Goal: Connect with others: Connect with other users

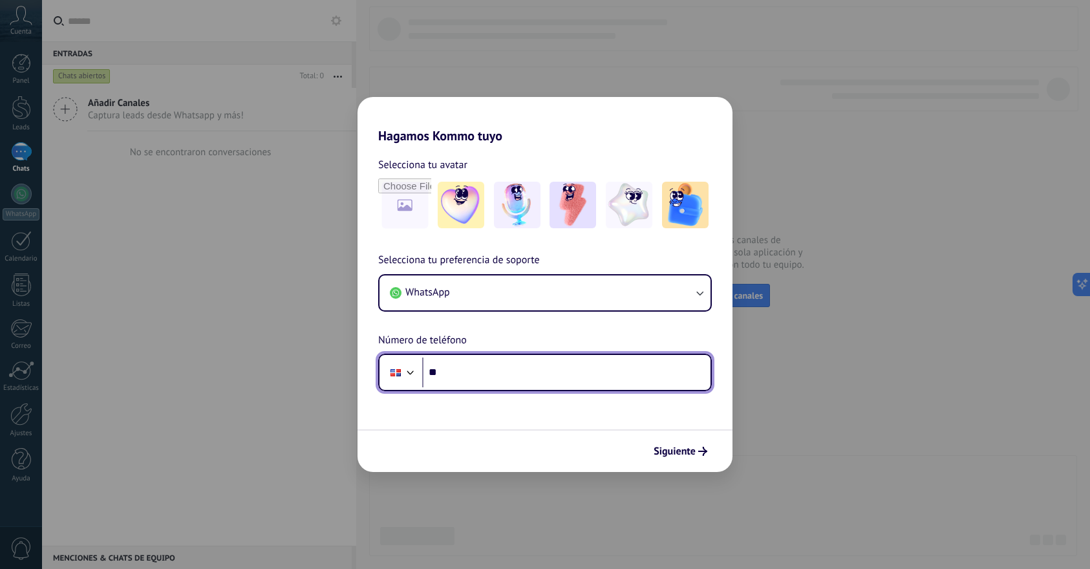
click at [544, 373] on input "**" at bounding box center [566, 373] width 288 height 30
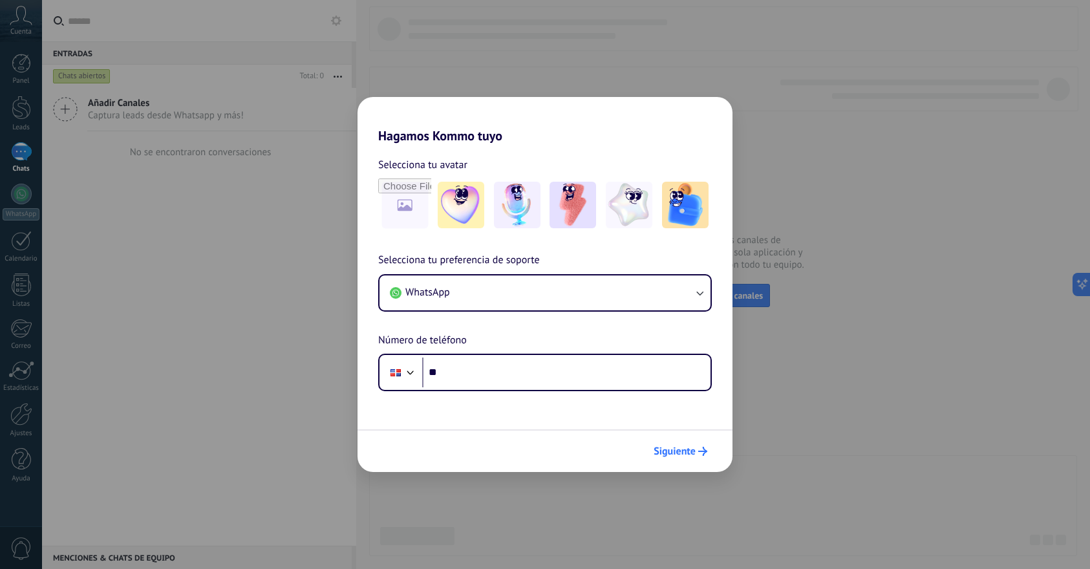
click at [675, 453] on span "Siguiente" at bounding box center [675, 451] width 42 height 9
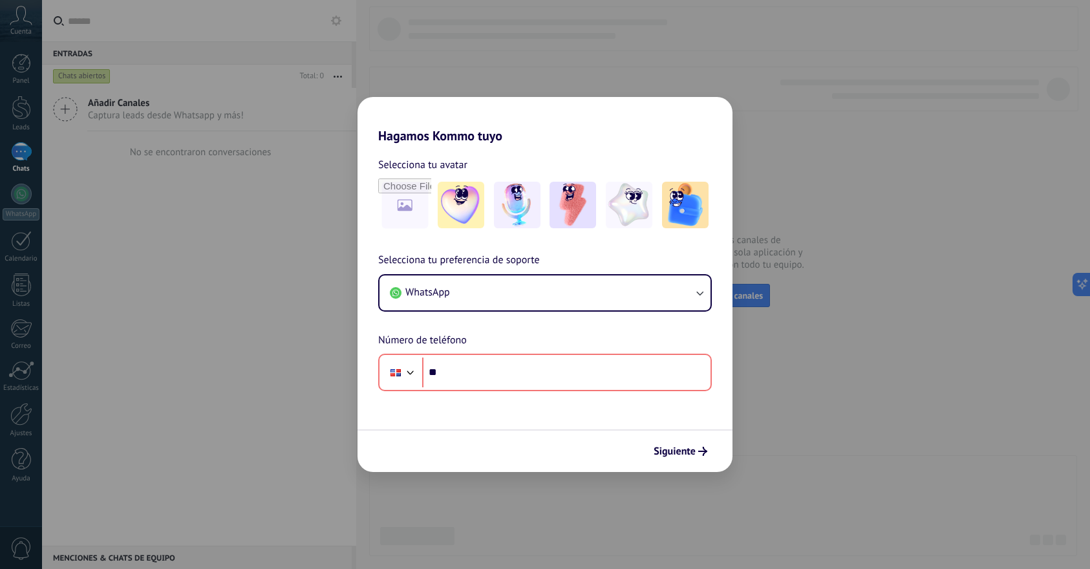
click at [160, 258] on div "Hagamos Kommo tuyo Selecciona tu avatar Selecciona tu preferencia de soporte Wh…" at bounding box center [545, 284] width 1090 height 569
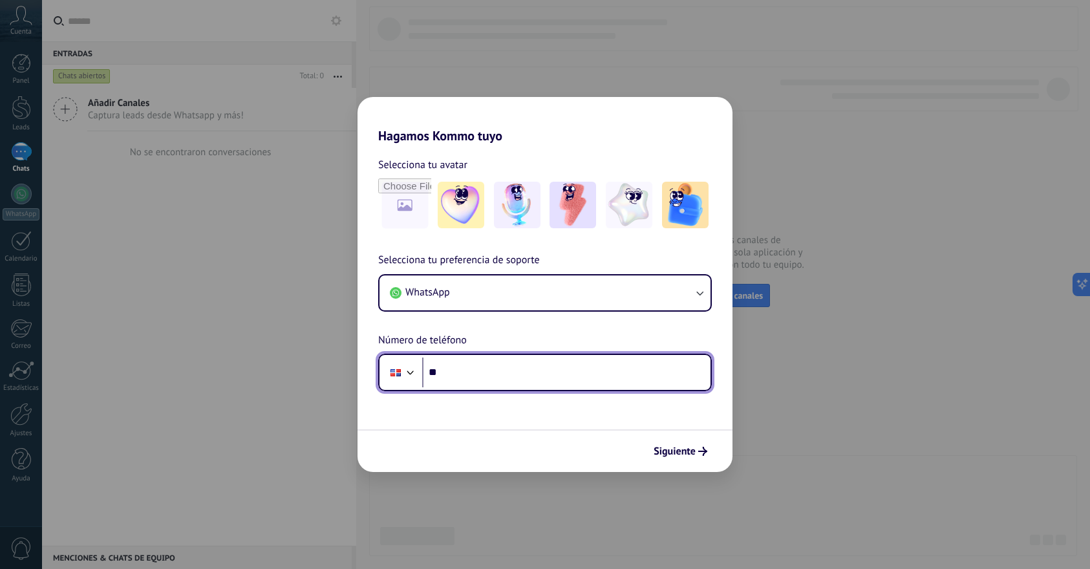
click at [497, 376] on input "**" at bounding box center [566, 373] width 288 height 30
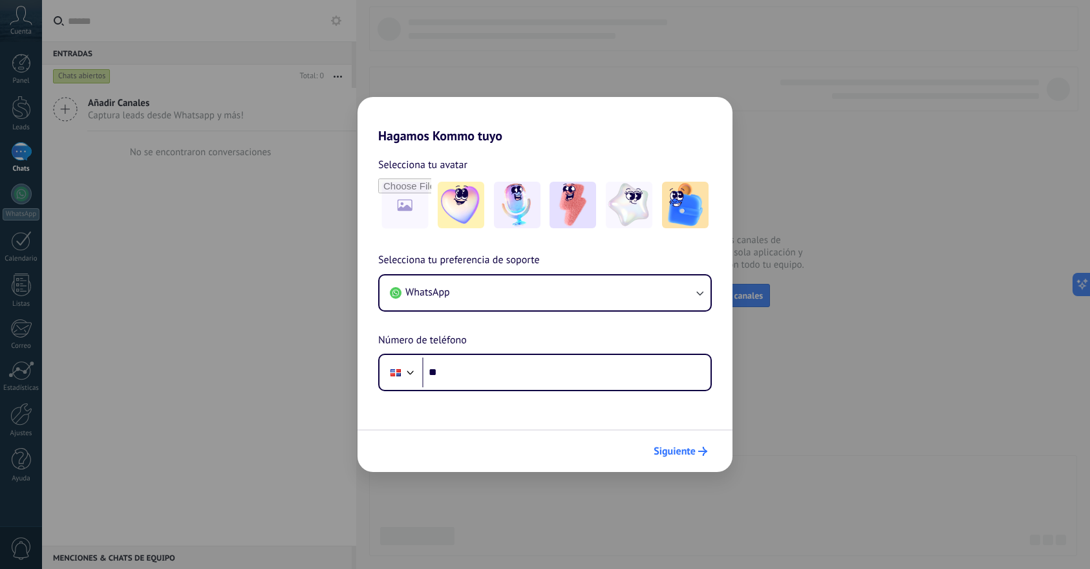
click at [672, 451] on span "Siguiente" at bounding box center [675, 451] width 42 height 9
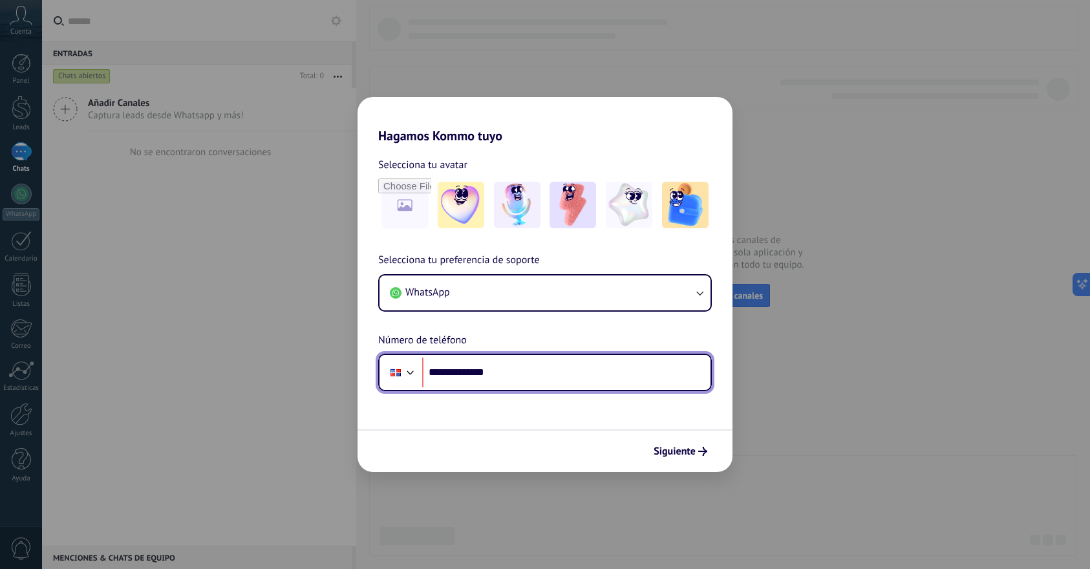
type input "**********"
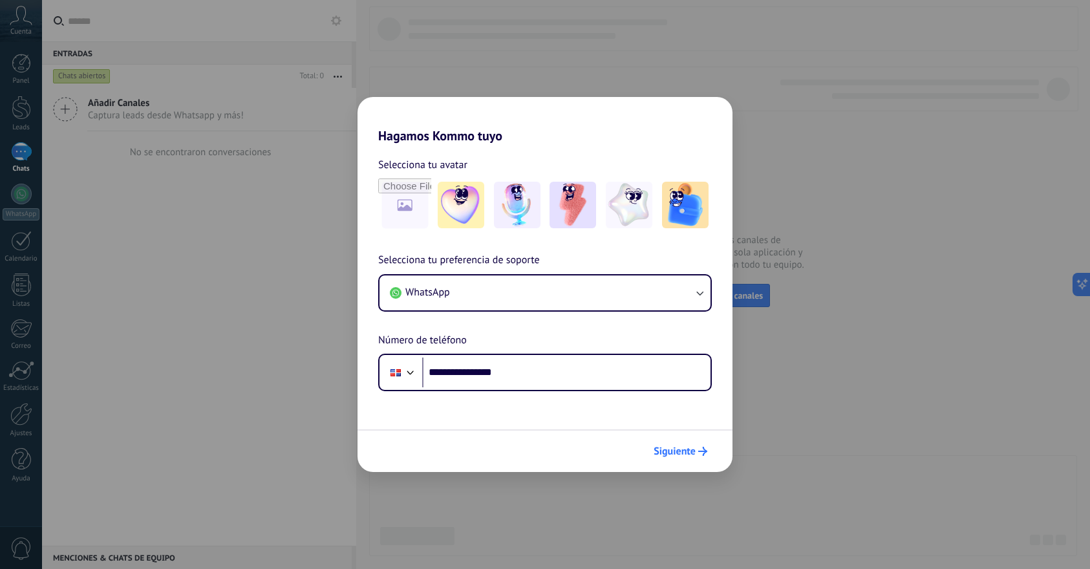
click at [675, 453] on span "Siguiente" at bounding box center [675, 451] width 42 height 9
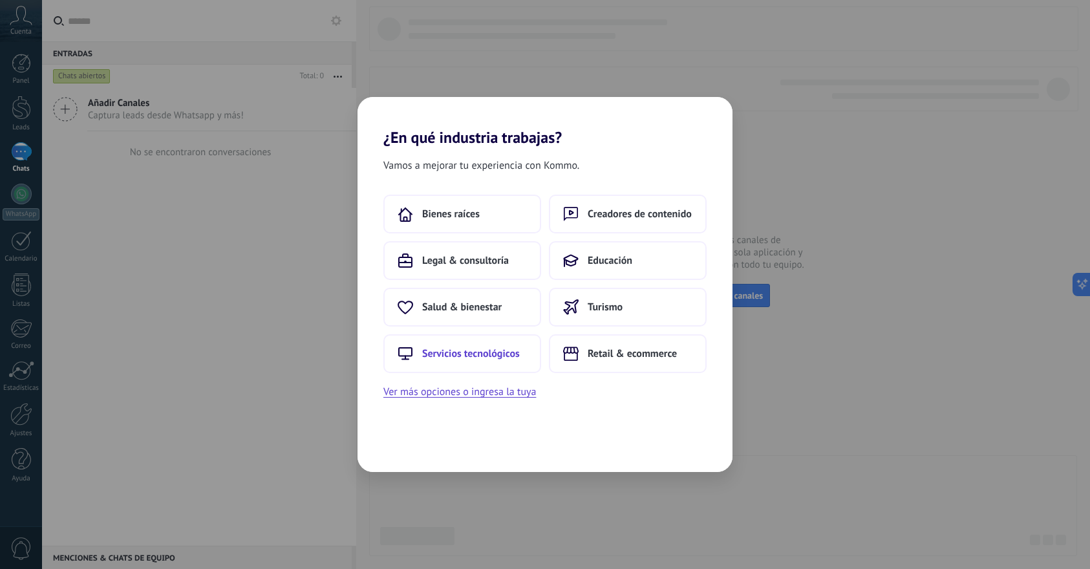
click at [502, 348] on span "Servicios tecnológicos" at bounding box center [471, 353] width 98 height 13
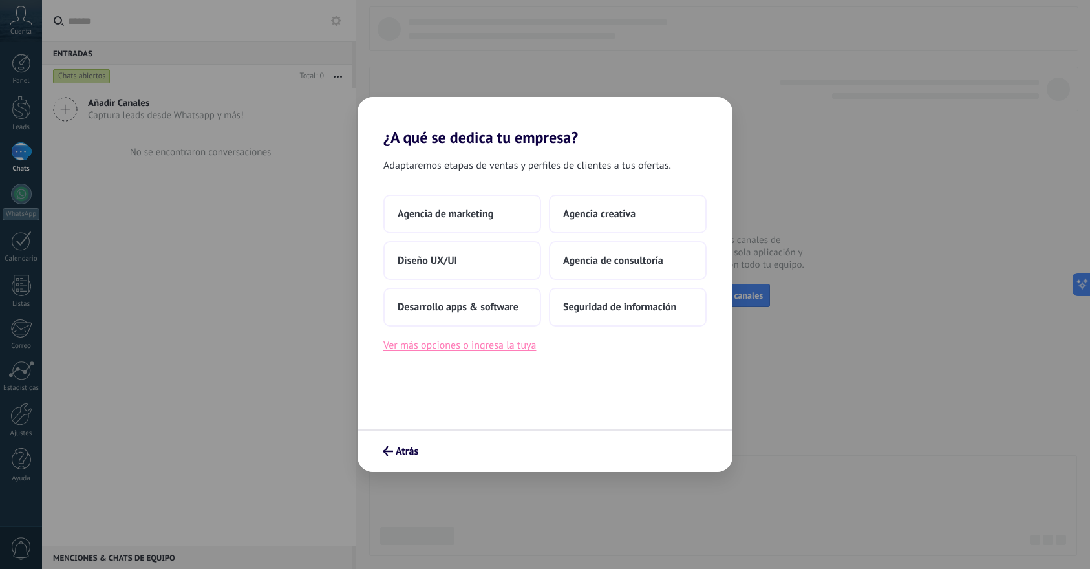
click at [490, 351] on button "Ver más opciones o ingresa la tuya" at bounding box center [459, 345] width 153 height 17
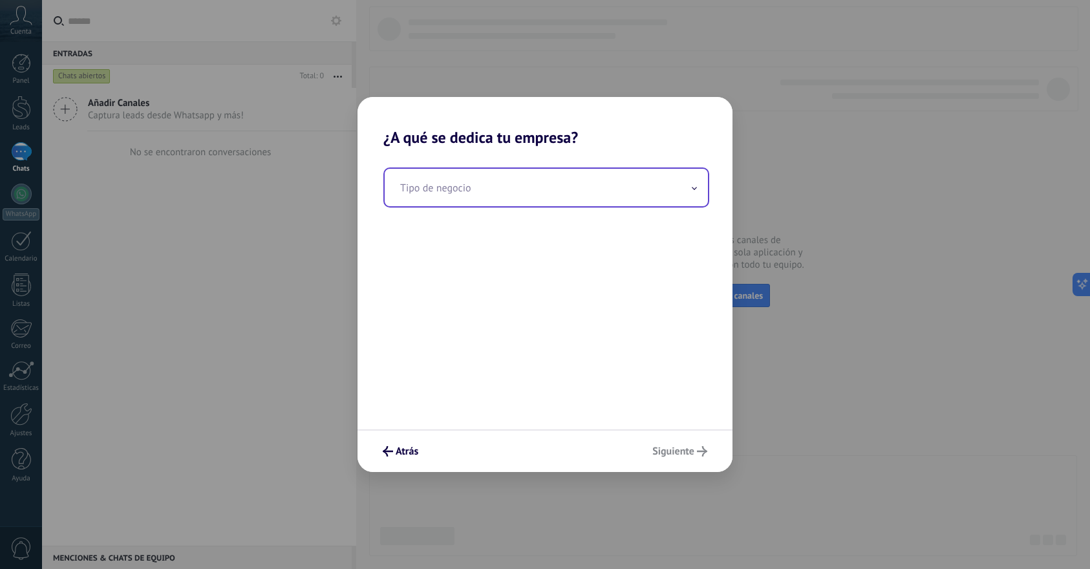
click at [493, 204] on input "text" at bounding box center [546, 187] width 323 height 37
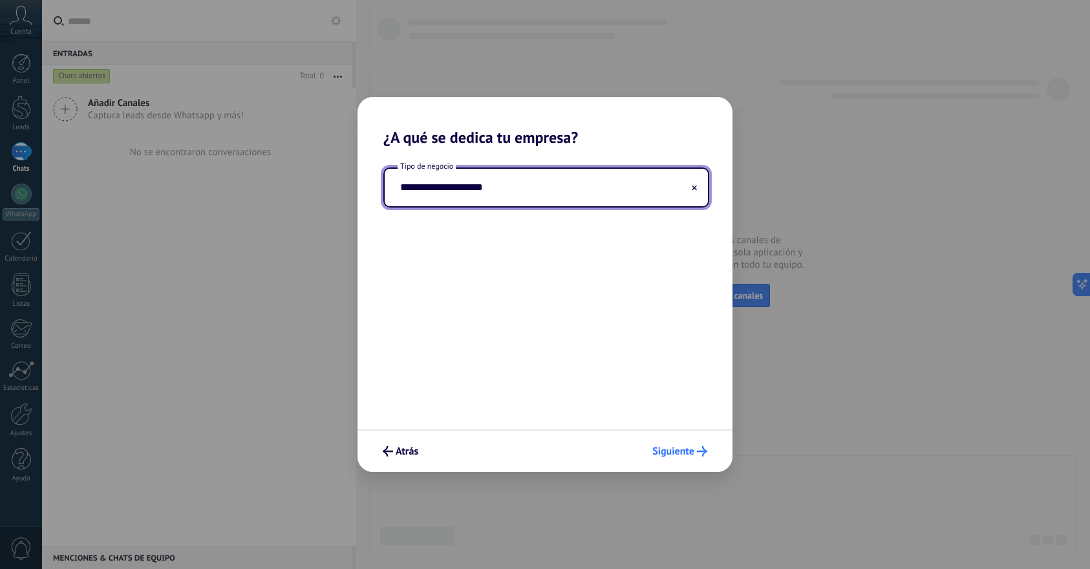
type input "**********"
click at [665, 460] on button "Siguiente" at bounding box center [680, 451] width 67 height 22
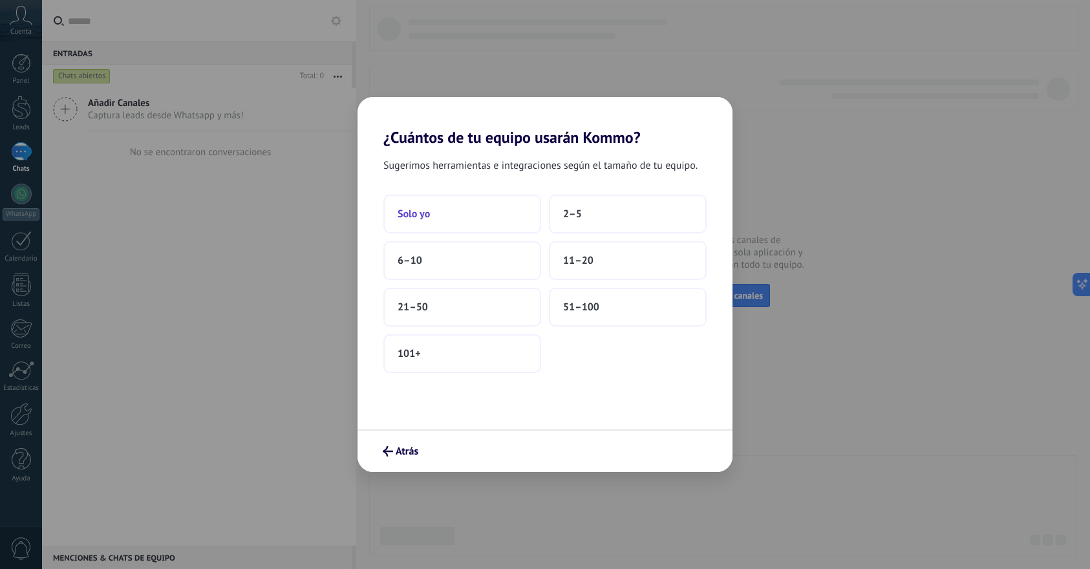
click at [478, 209] on button "Solo yo" at bounding box center [462, 214] width 158 height 39
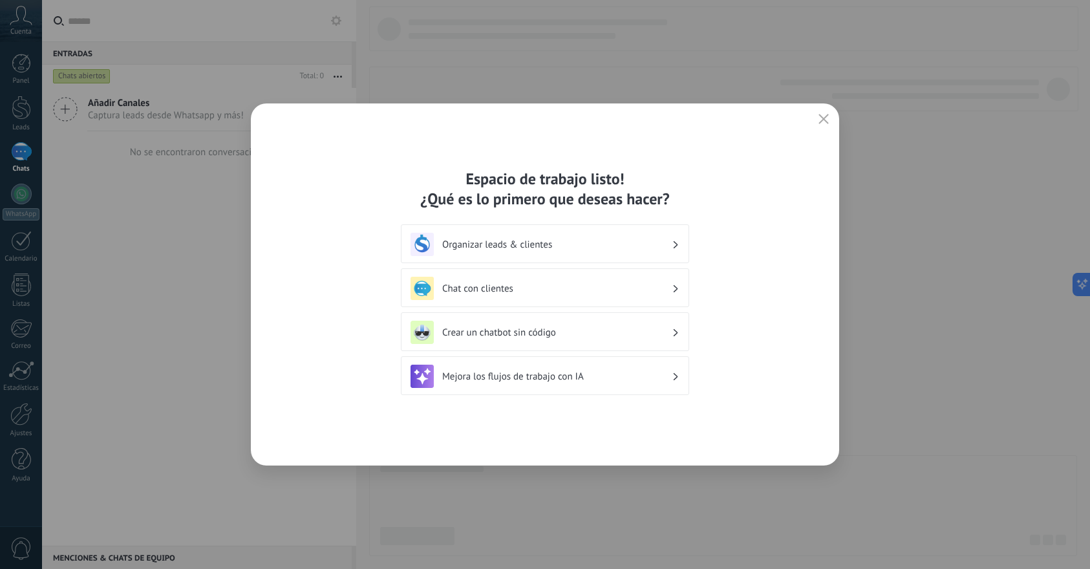
click at [533, 241] on h3 "Organizar leads & clientes" at bounding box center [557, 245] width 230 height 12
click at [526, 290] on h3 "Chat con clientes" at bounding box center [557, 289] width 230 height 12
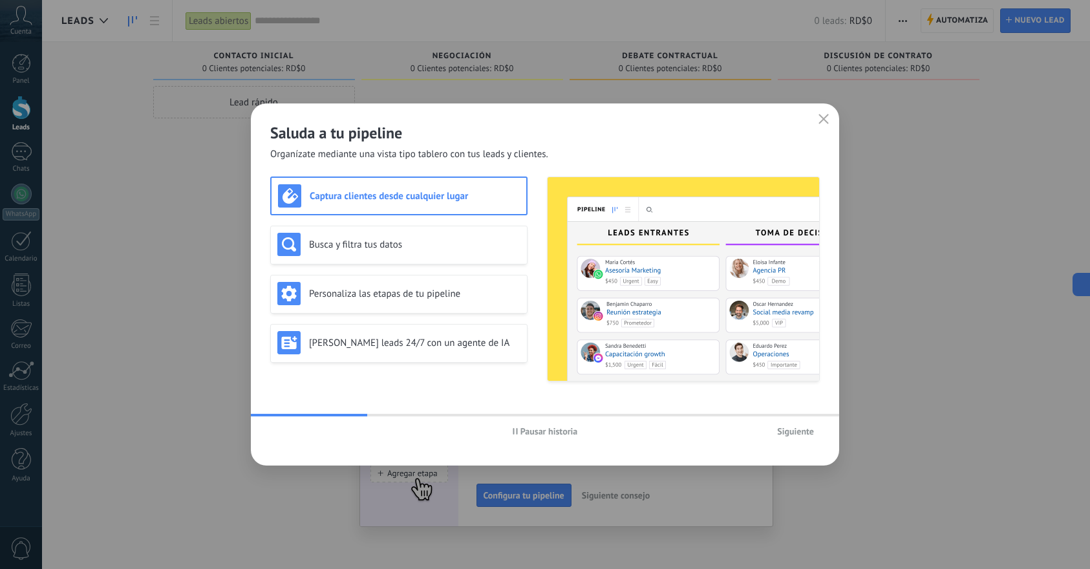
click at [791, 434] on span "Siguiente" at bounding box center [795, 431] width 37 height 9
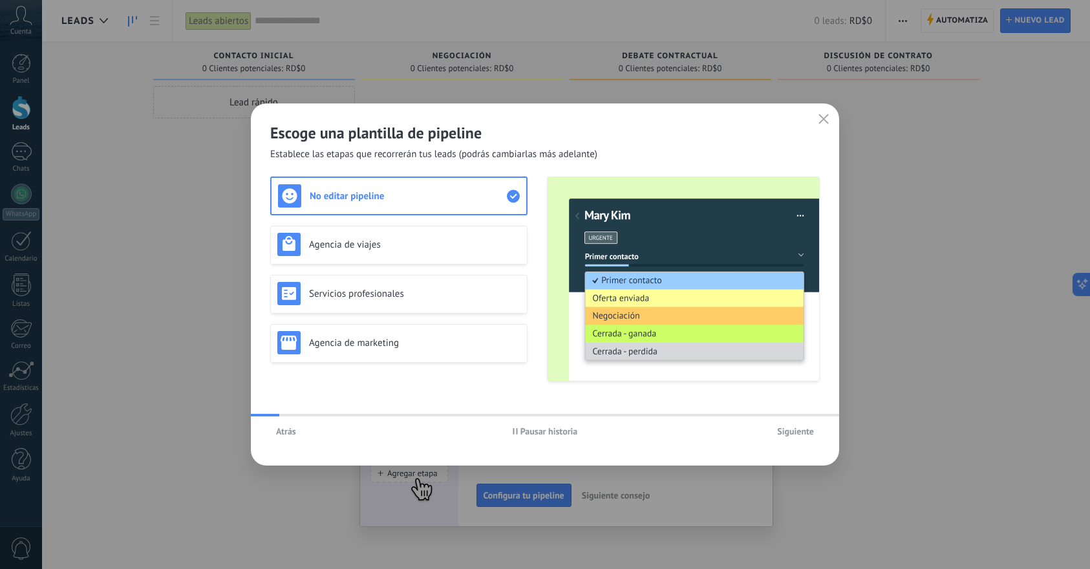
click at [791, 434] on span "Siguiente" at bounding box center [795, 431] width 37 height 9
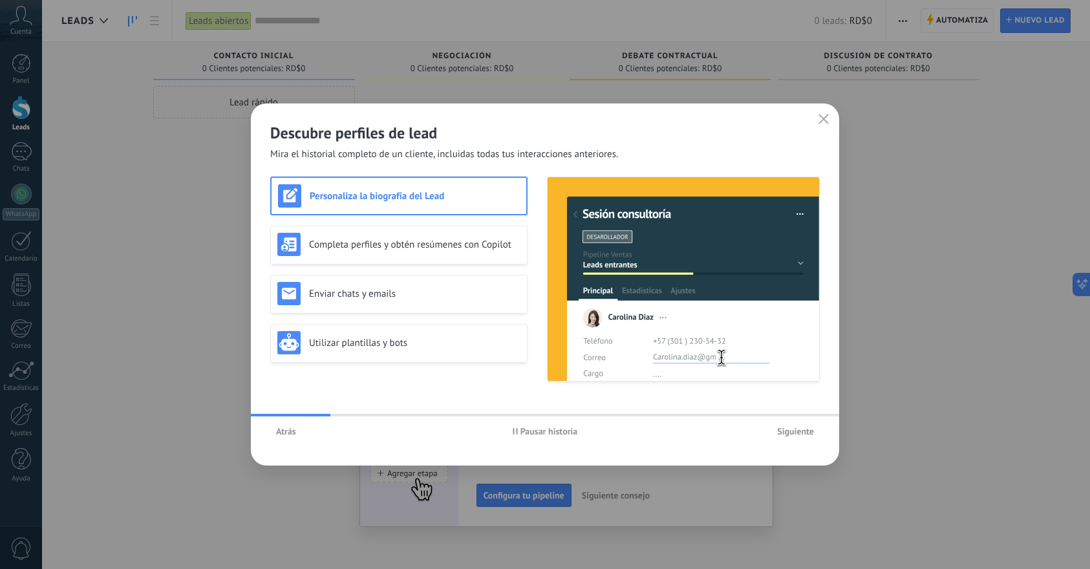
click at [791, 434] on span "Siguiente" at bounding box center [795, 431] width 37 height 9
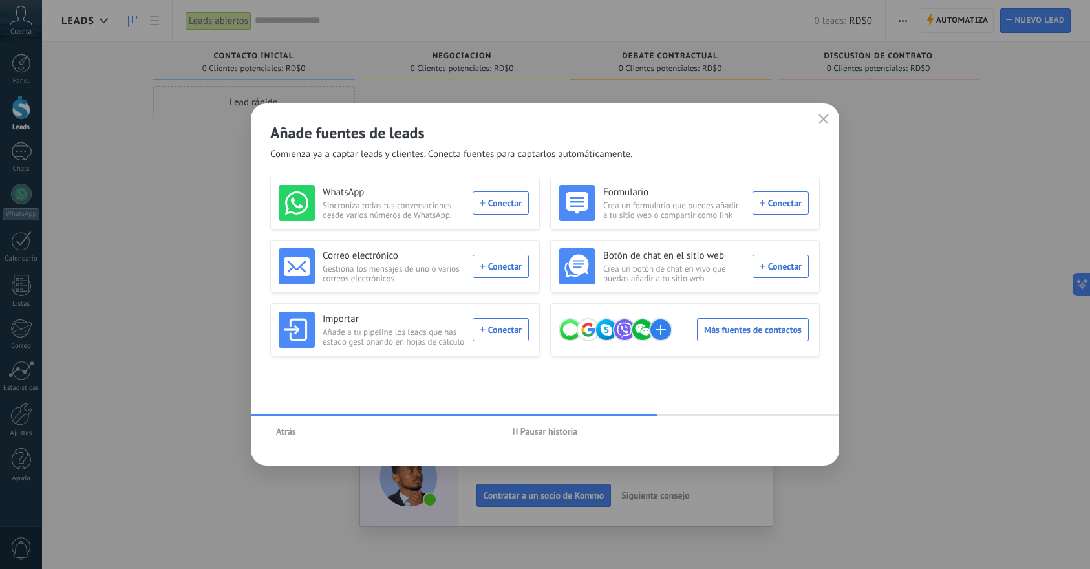
click at [294, 434] on span "Atrás" at bounding box center [286, 431] width 20 height 9
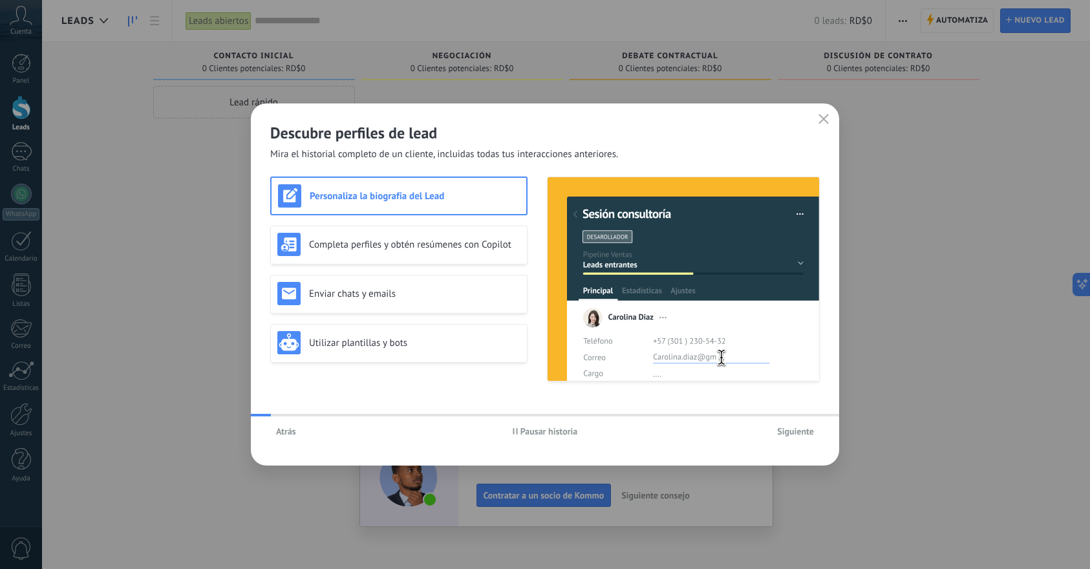
click at [294, 433] on span "Atrás" at bounding box center [286, 431] width 20 height 9
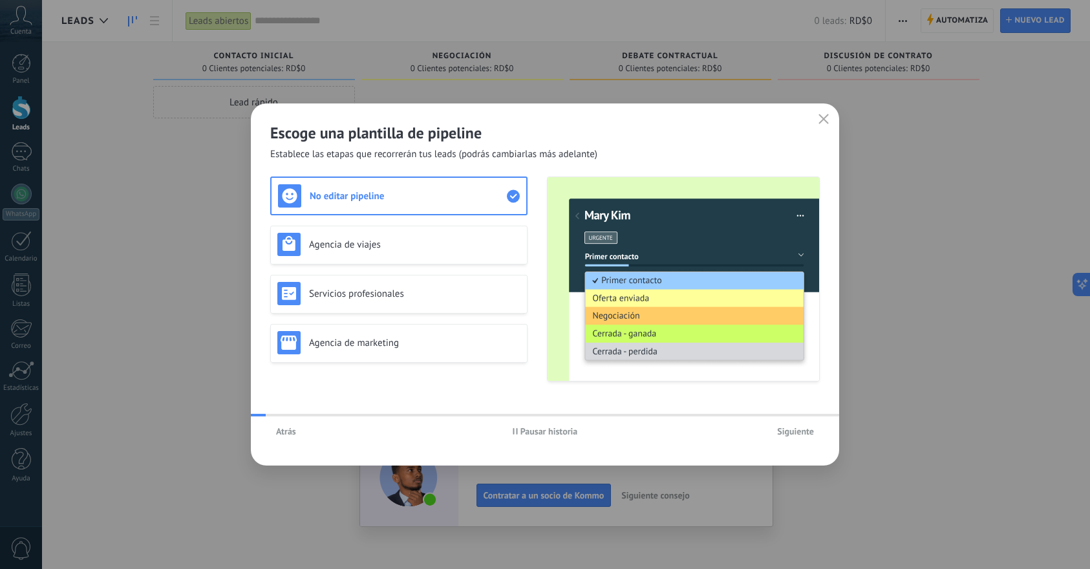
click at [294, 433] on span "Atrás" at bounding box center [286, 431] width 20 height 9
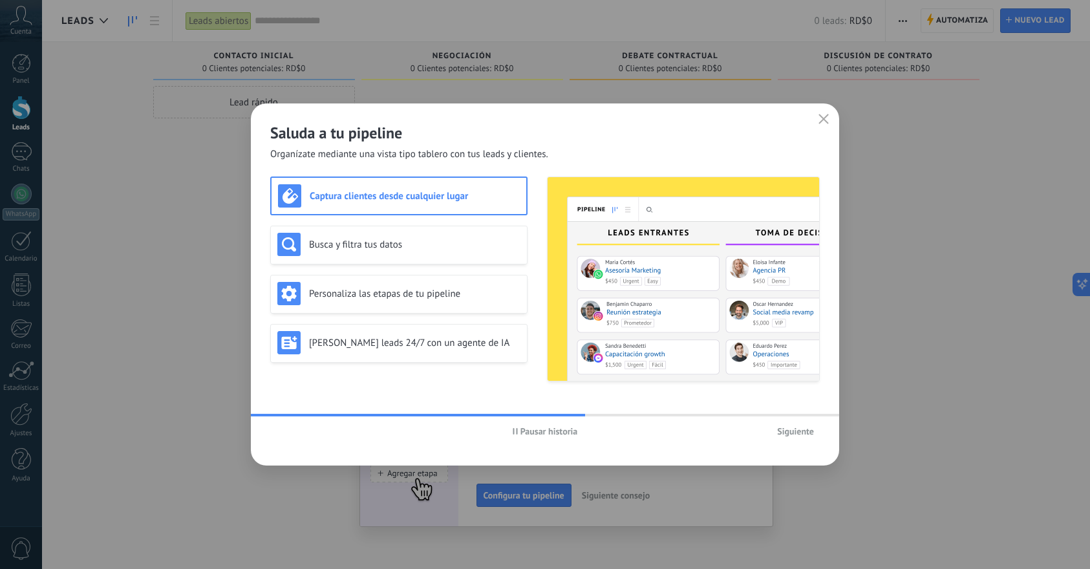
click at [808, 433] on span "Siguiente" at bounding box center [795, 431] width 37 height 9
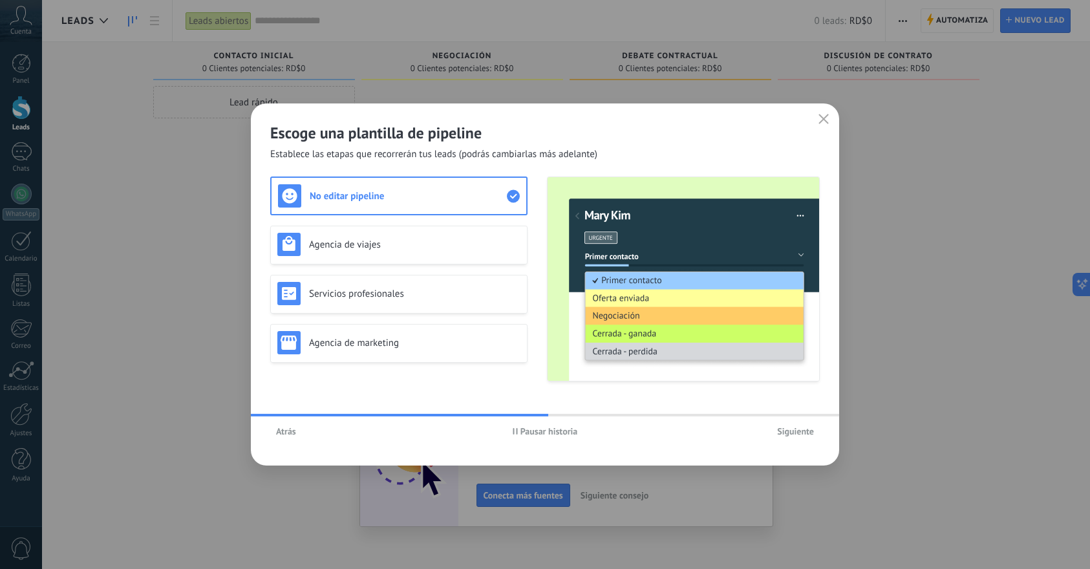
click at [802, 429] on span "Siguiente" at bounding box center [795, 431] width 37 height 9
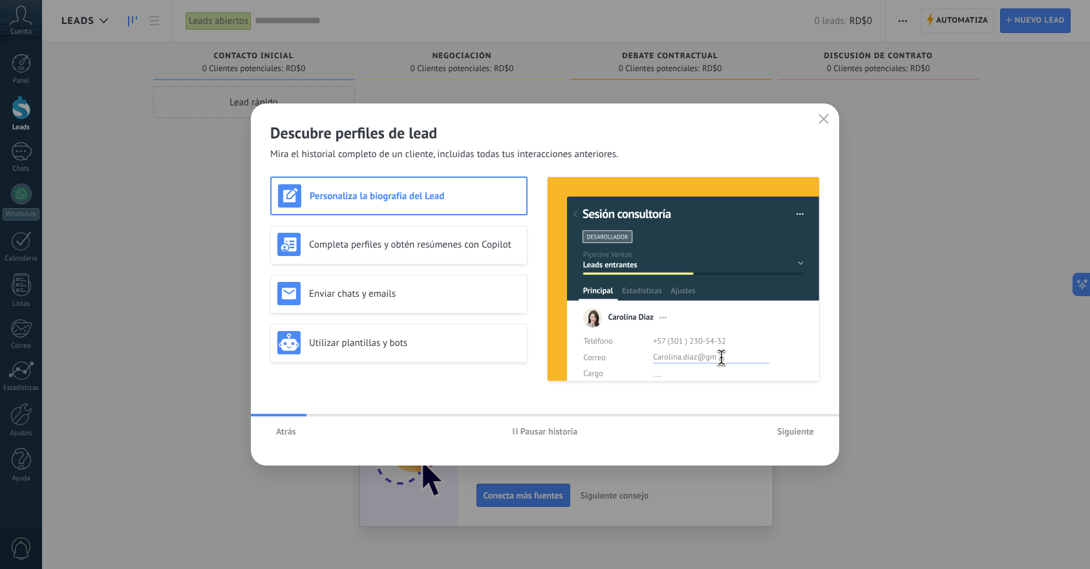
click at [802, 429] on span "Siguiente" at bounding box center [795, 431] width 37 height 9
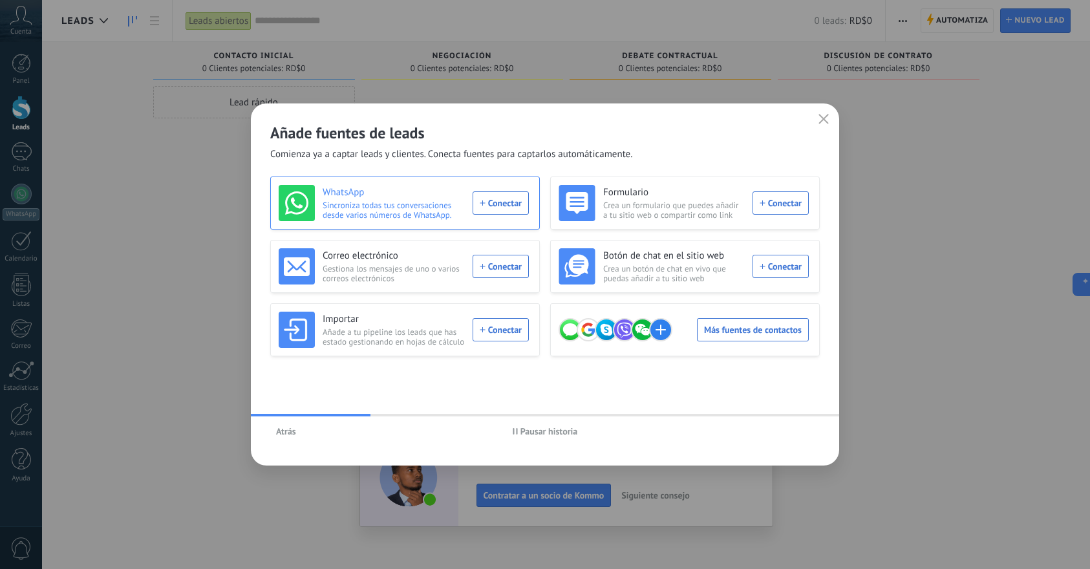
click at [487, 201] on div "WhatsApp Sincroniza todas tus conversaciones desde varios números de WhatsApp. …" at bounding box center [404, 203] width 250 height 36
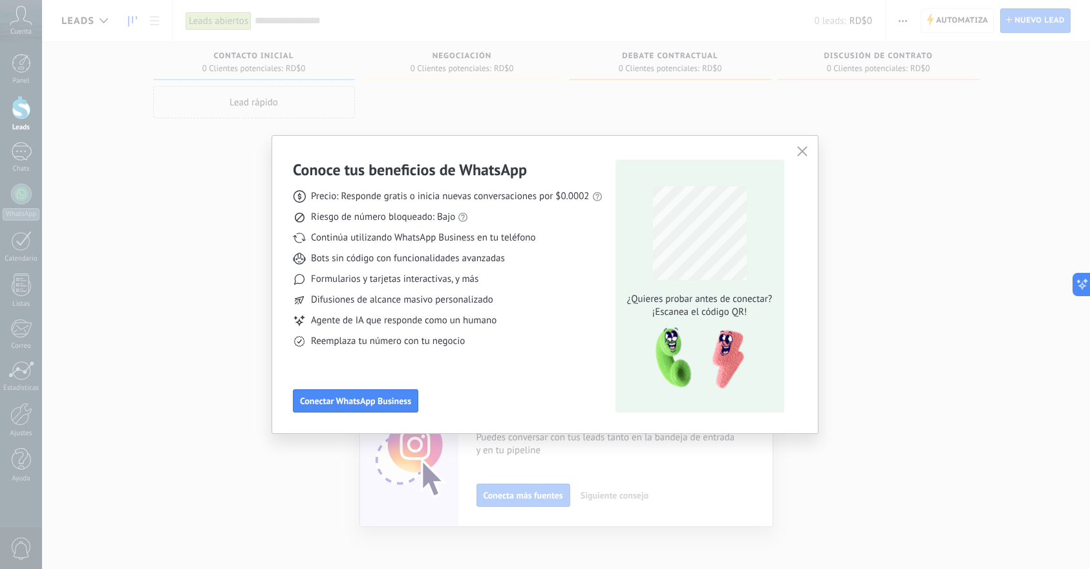
click at [796, 153] on button "button" at bounding box center [802, 152] width 17 height 18
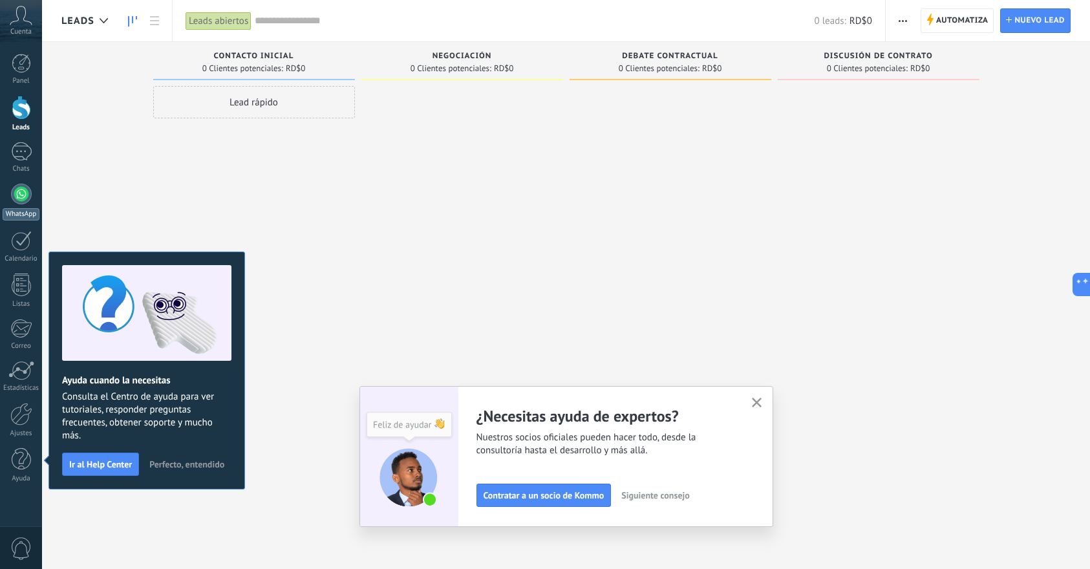
click at [24, 193] on div at bounding box center [21, 194] width 21 height 21
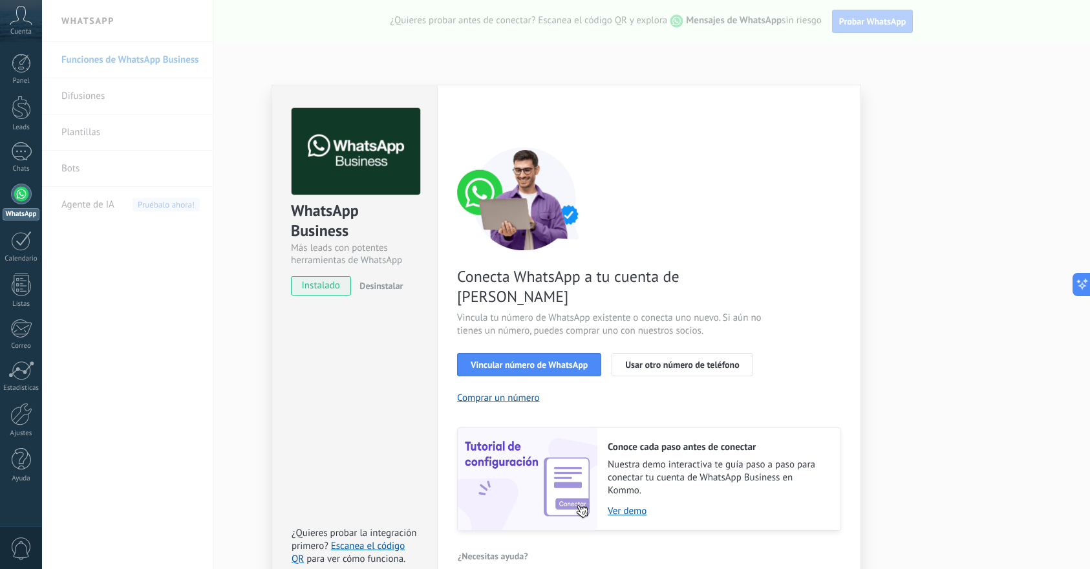
scroll to position [7, 0]
drag, startPoint x: 405, startPoint y: 85, endPoint x: 374, endPoint y: 45, distance: 50.7
click at [374, 45] on div "WhatsApp Business Más leads con potentes herramientas de WhatsApp instalado Des…" at bounding box center [566, 284] width 1048 height 569
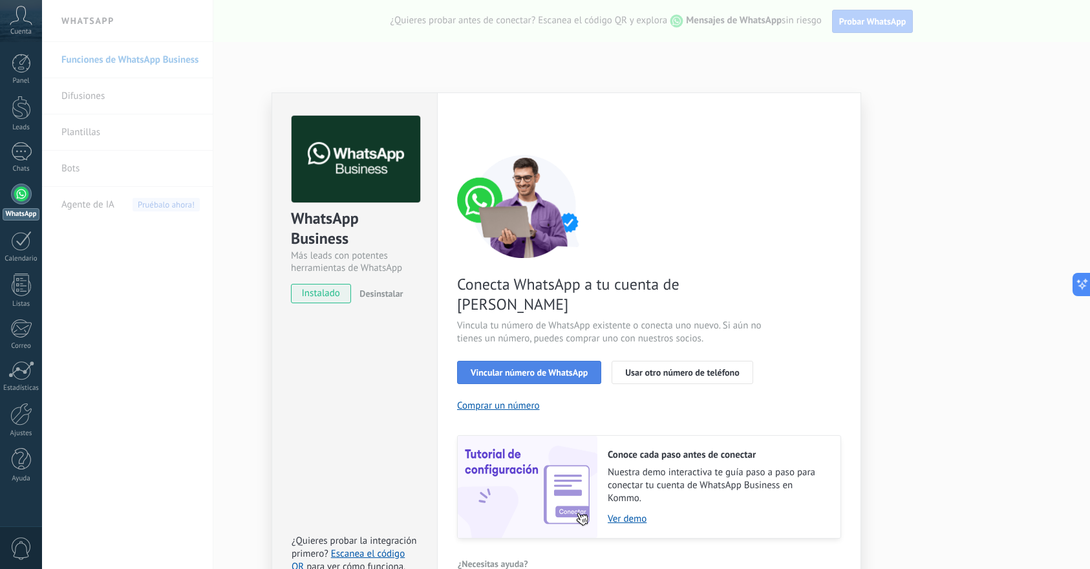
click at [530, 368] on span "Vincular número de WhatsApp" at bounding box center [529, 372] width 117 height 9
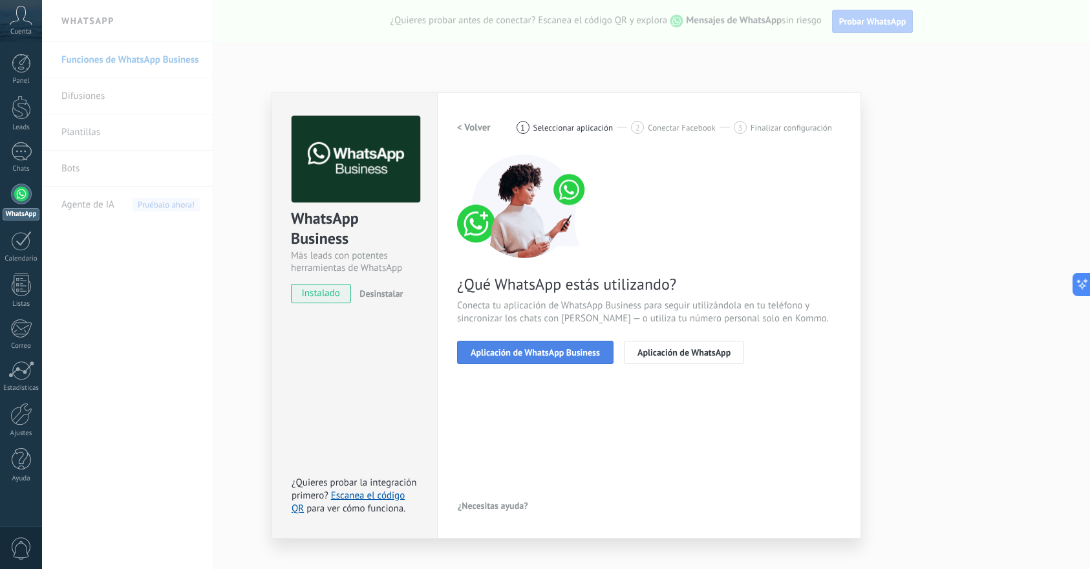
click at [569, 356] on span "Aplicación de WhatsApp Business" at bounding box center [535, 352] width 129 height 9
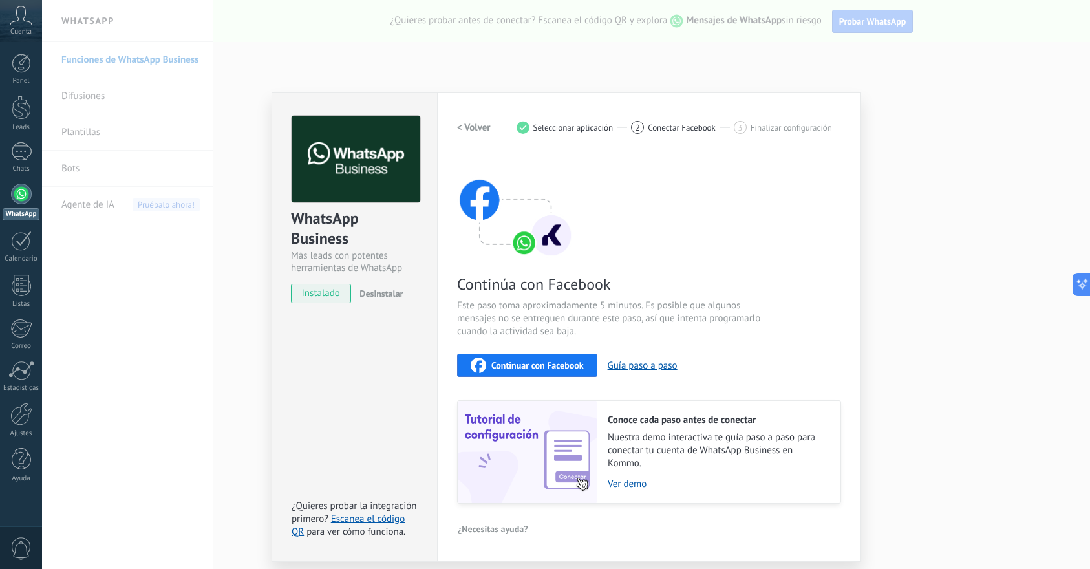
click at [559, 369] on span "Continuar con Facebook" at bounding box center [537, 365] width 92 height 9
click at [559, 372] on div "Continuar con Facebook" at bounding box center [527, 366] width 113 height 16
click at [689, 127] on span "Conectar Facebook" at bounding box center [682, 128] width 68 height 10
click at [462, 123] on h2 "< Volver" at bounding box center [474, 128] width 34 height 12
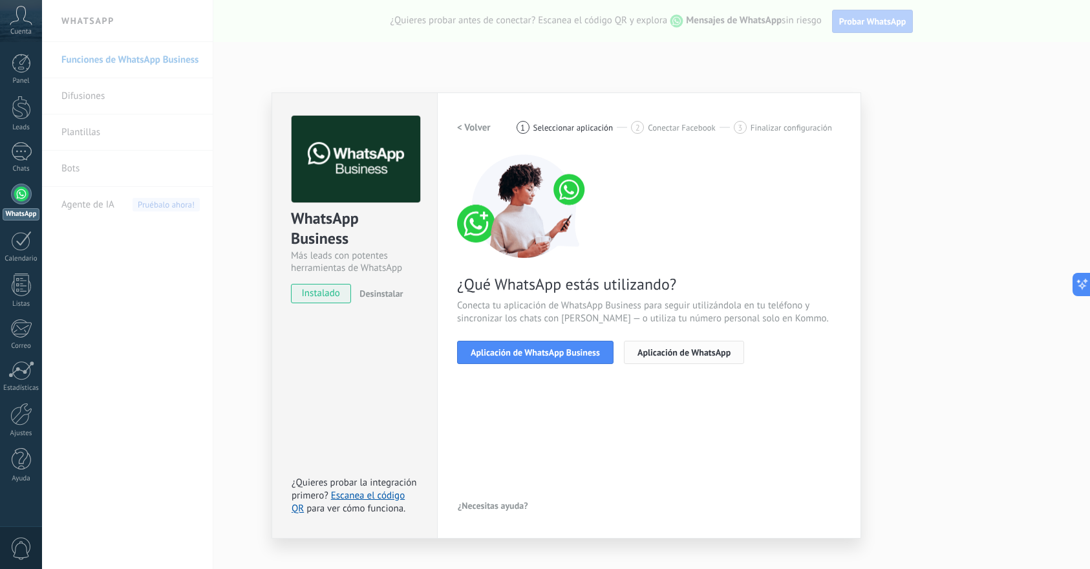
click at [674, 343] on button "Aplicación de WhatsApp" at bounding box center [684, 352] width 120 height 23
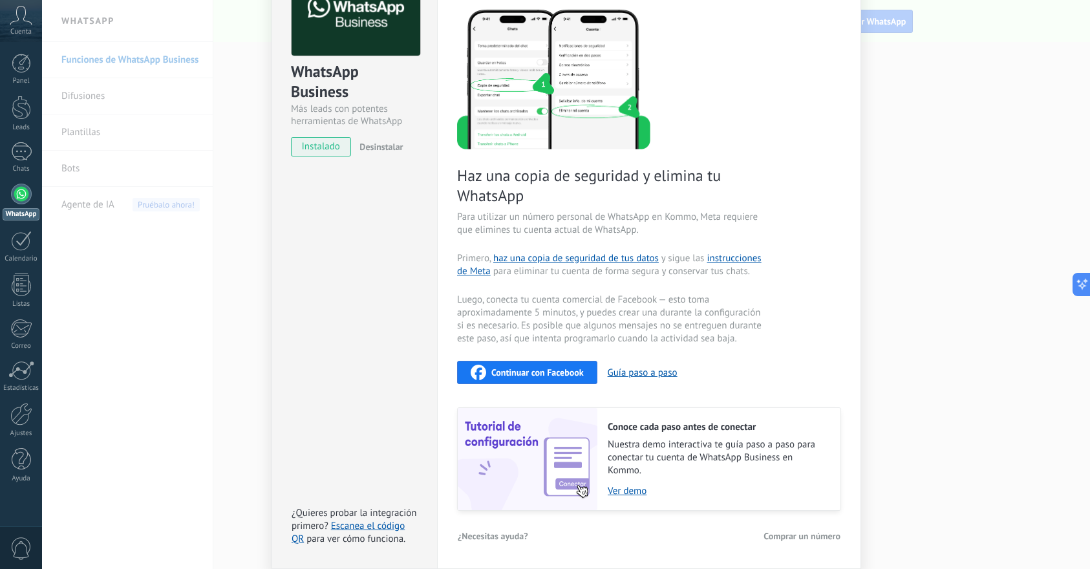
scroll to position [146, 0]
click at [524, 370] on span "Continuar con Facebook" at bounding box center [537, 373] width 92 height 9
